Goal: Information Seeking & Learning: Learn about a topic

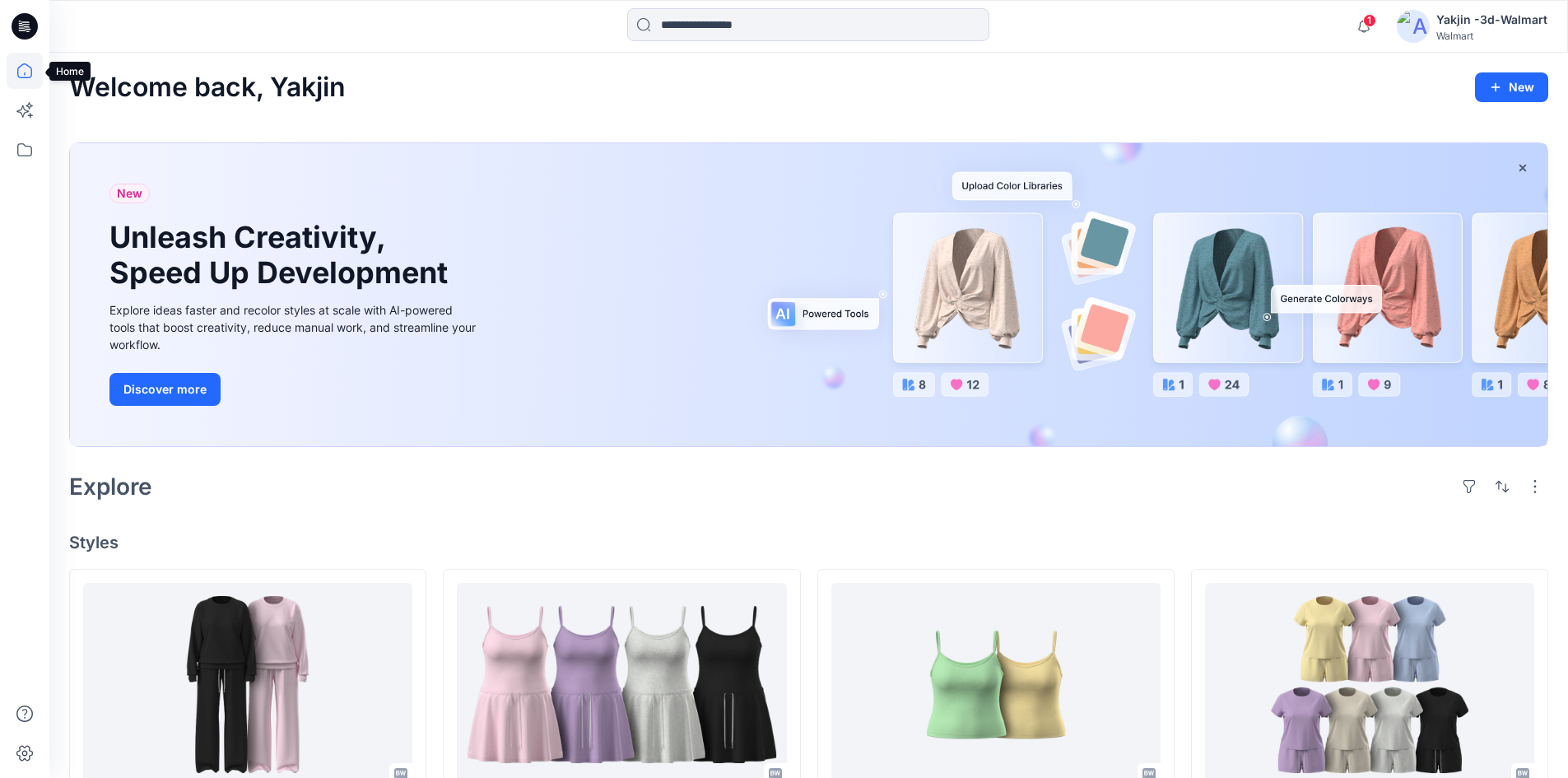
click at [26, 65] on icon at bounding box center [24, 70] width 36 height 36
click at [18, 72] on icon at bounding box center [25, 70] width 15 height 15
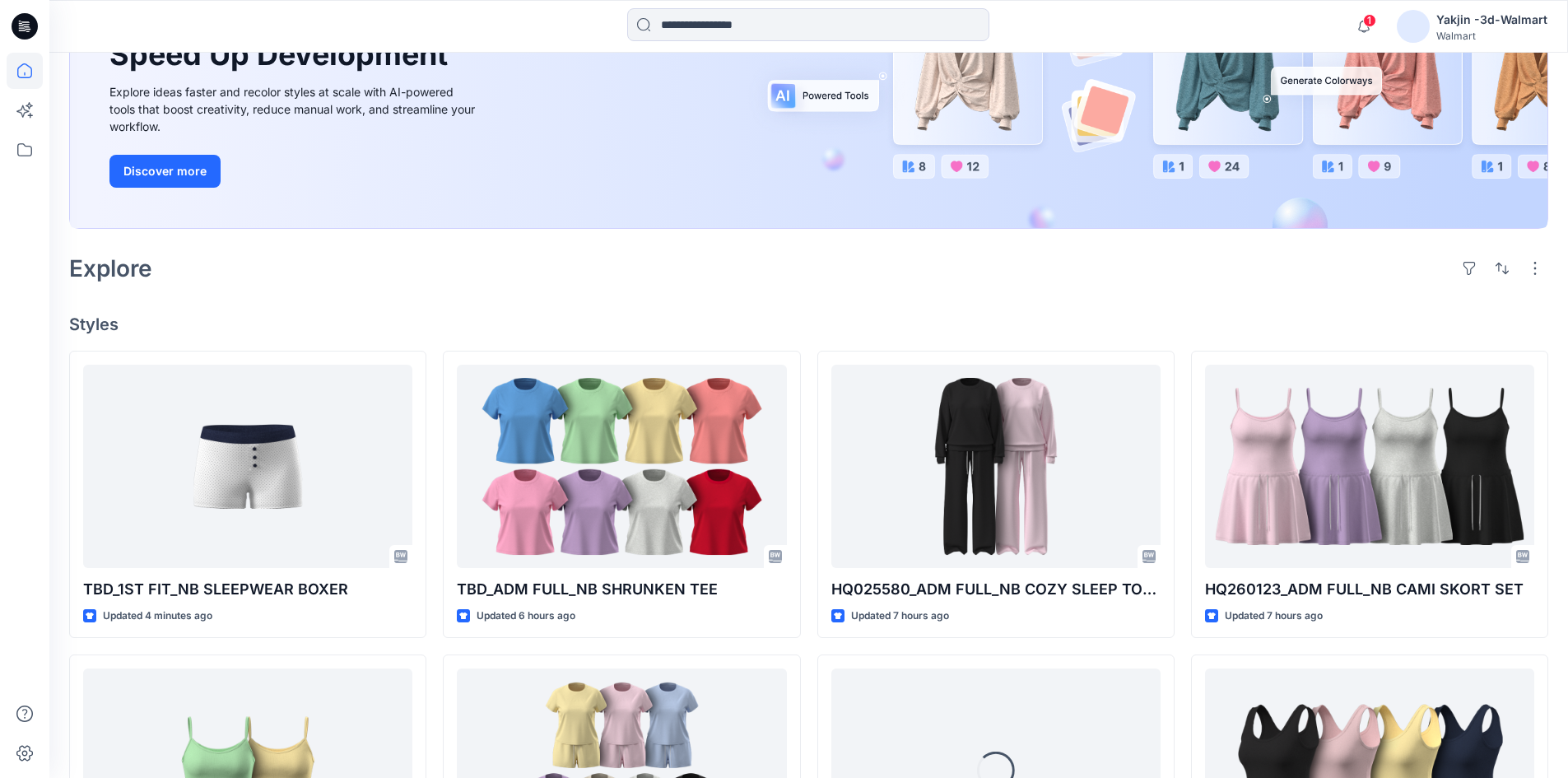
scroll to position [247, 0]
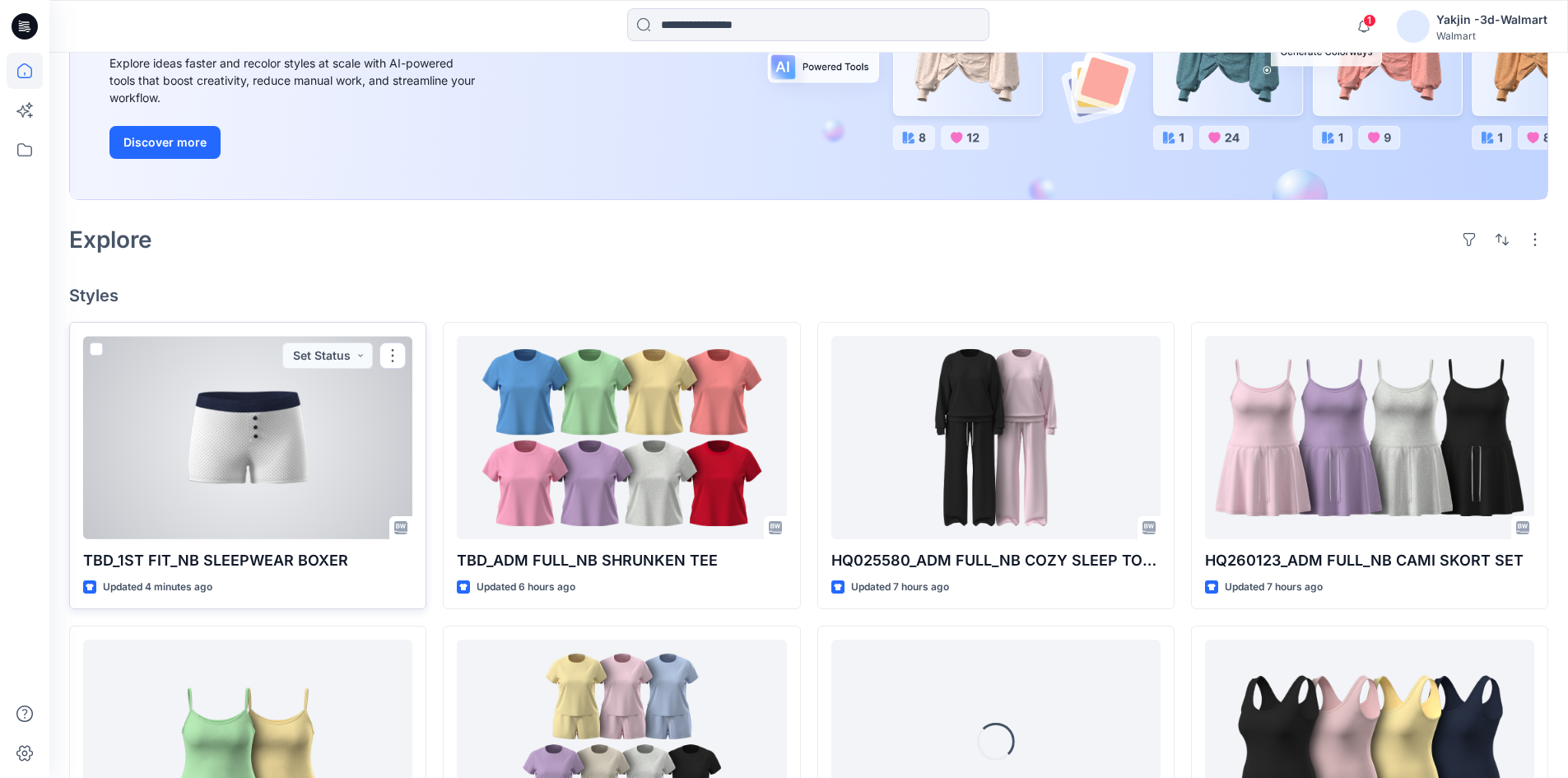
click at [201, 458] on div at bounding box center [248, 437] width 329 height 203
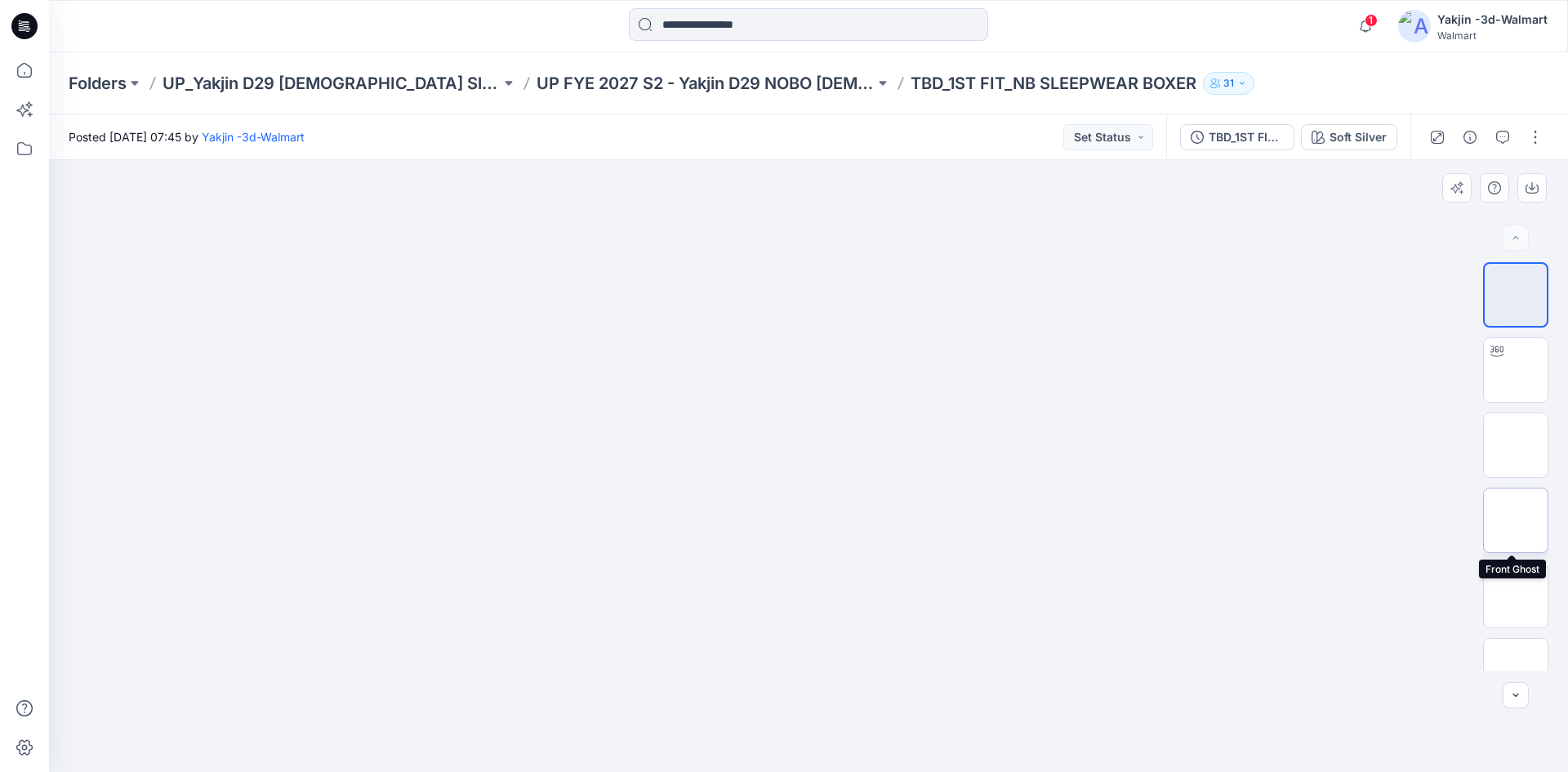
click at [1517, 520] on img at bounding box center [1517, 520] width 0 height 0
click at [839, 361] on img at bounding box center [808, 361] width 270 height 0
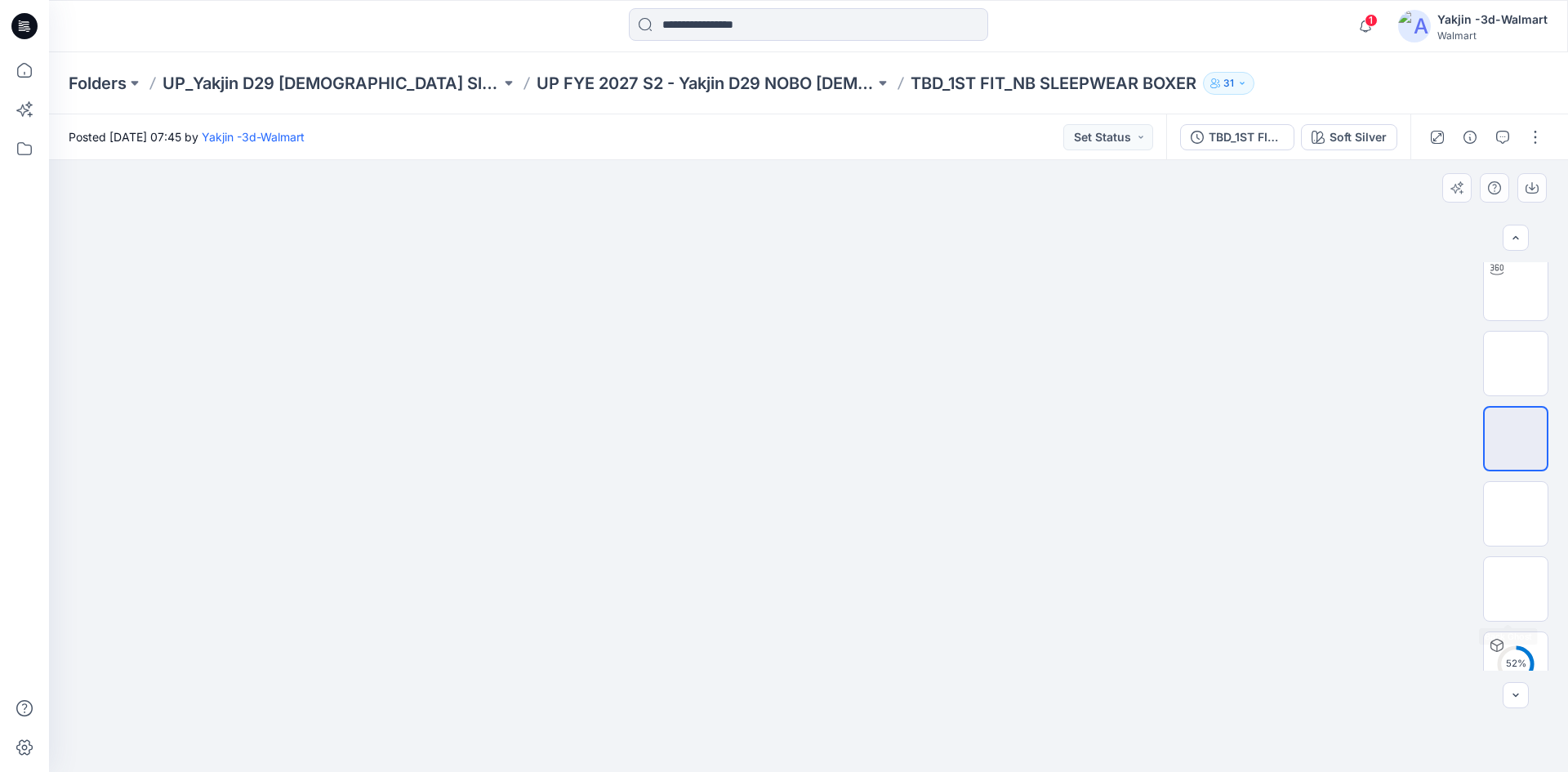
scroll to position [108, 0]
